Goal: Information Seeking & Learning: Learn about a topic

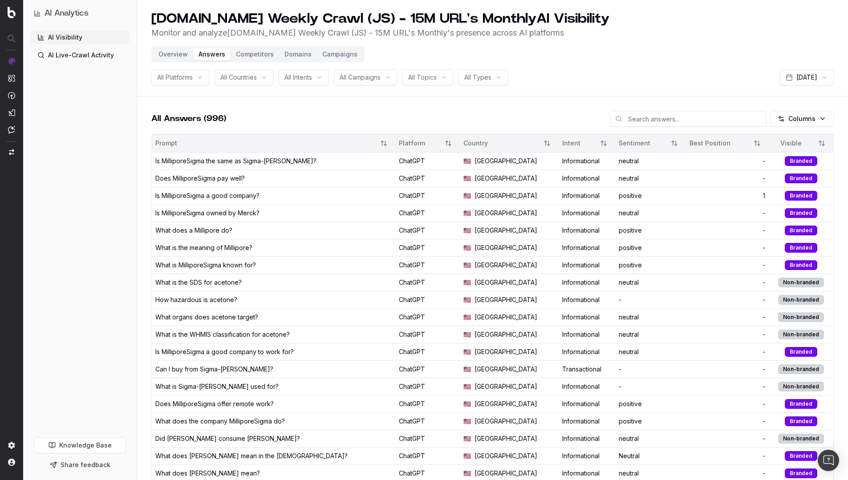
click at [260, 56] on button "Competitors" at bounding box center [255, 54] width 49 height 12
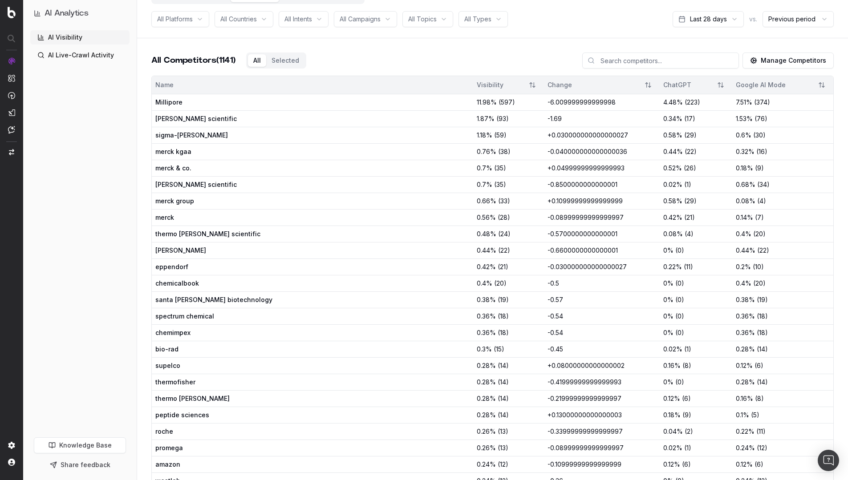
scroll to position [64, 0]
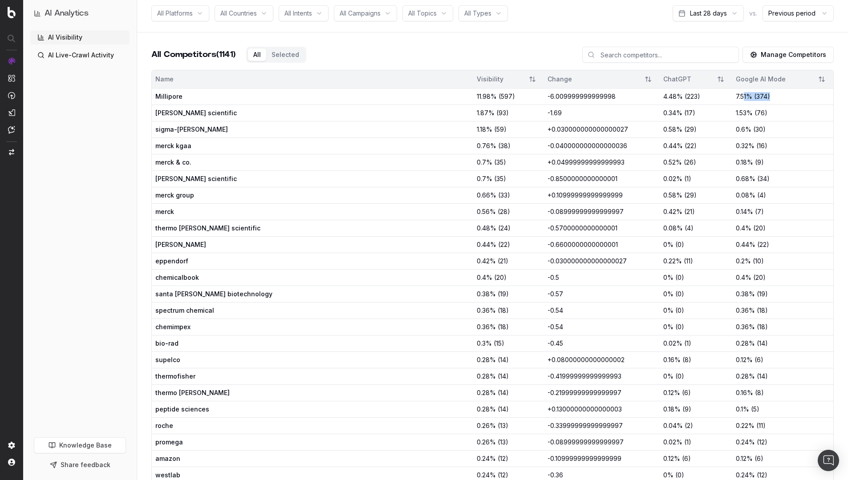
drag, startPoint x: 758, startPoint y: 95, endPoint x: 727, endPoint y: 98, distance: 31.3
click at [736, 98] on div "7.51 % ( 374 )" at bounding box center [783, 96] width 94 height 9
click at [736, 98] on span "7.51 %" at bounding box center [744, 96] width 16 height 9
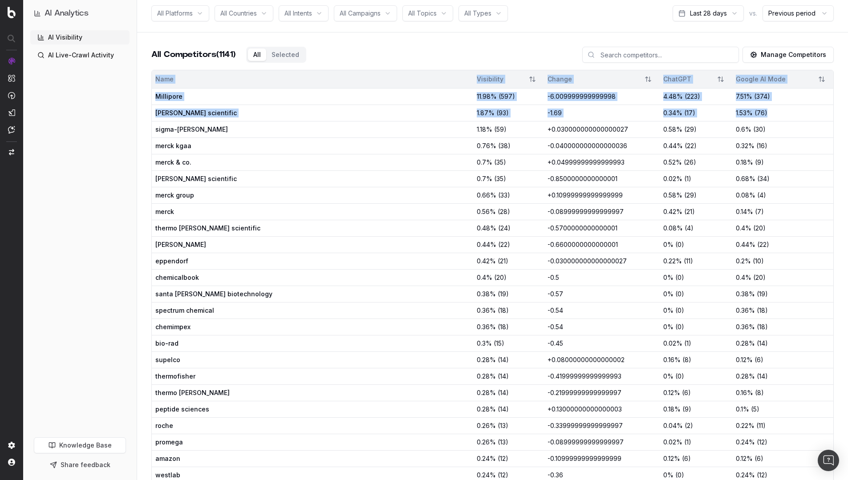
drag, startPoint x: 150, startPoint y: 113, endPoint x: 752, endPoint y: 118, distance: 601.5
click at [752, 118] on td "1.53 % ( 76 )" at bounding box center [782, 113] width 101 height 16
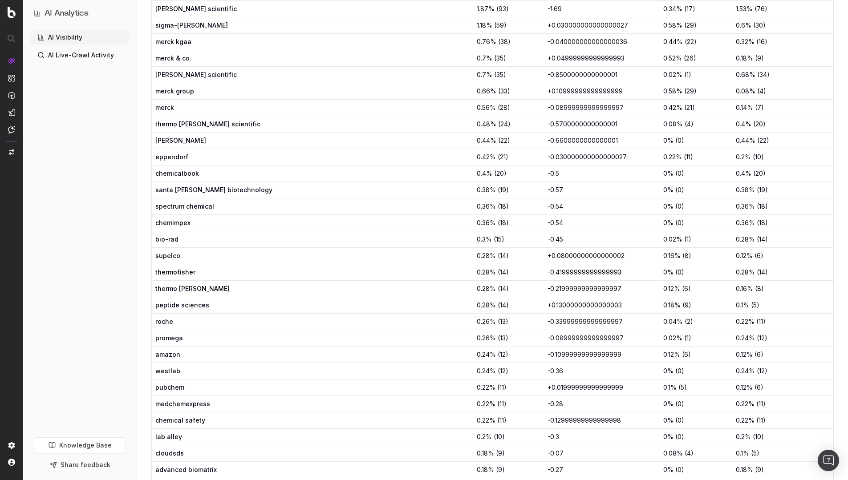
scroll to position [0, 0]
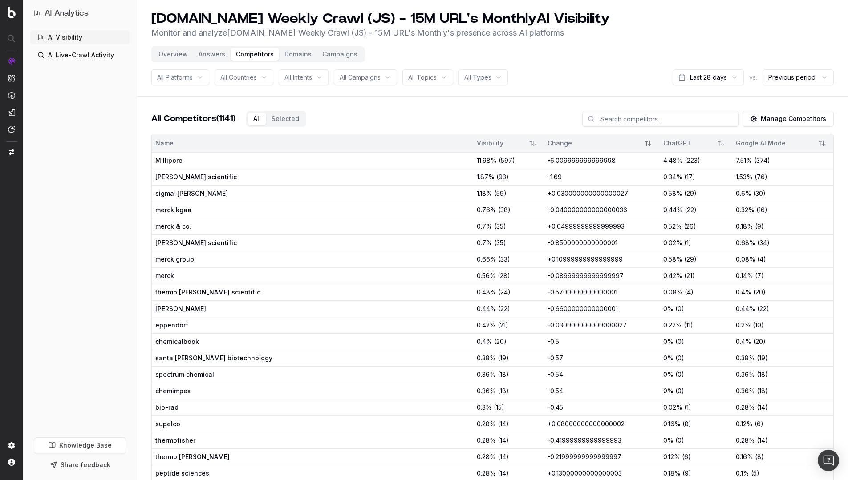
click at [16, 12] on nav at bounding box center [11, 240] width 23 height 480
click at [11, 13] on img at bounding box center [12, 13] width 8 height 12
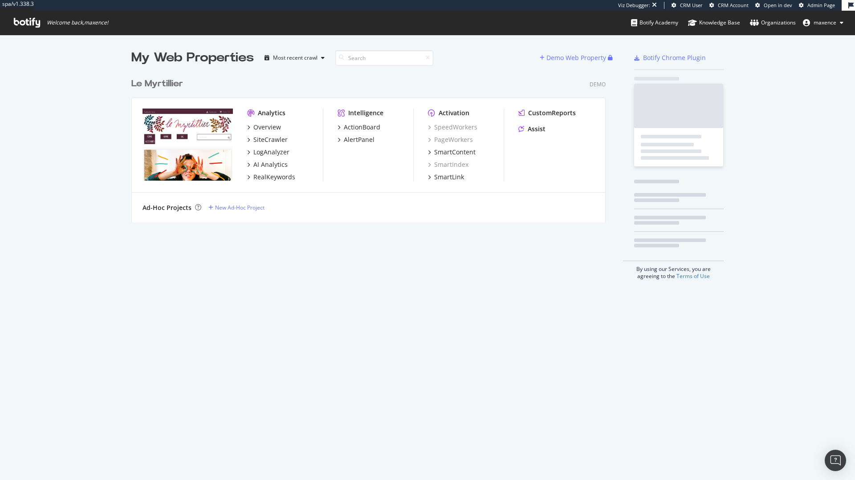
scroll to position [149, 475]
